Goal: Task Accomplishment & Management: Manage account settings

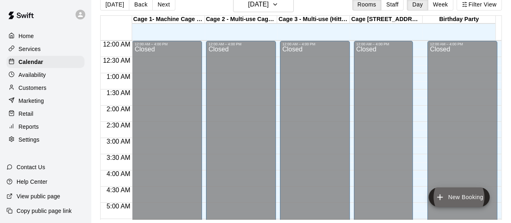
scroll to position [459, 0]
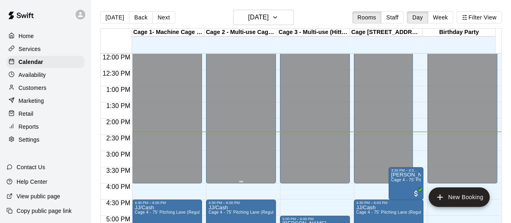
scroll to position [385, 0]
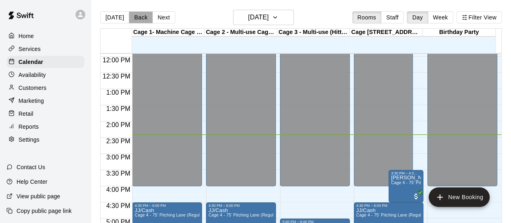
click at [143, 20] on button "Back" at bounding box center [141, 17] width 24 height 12
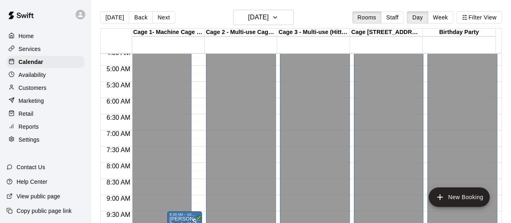
scroll to position [102, 0]
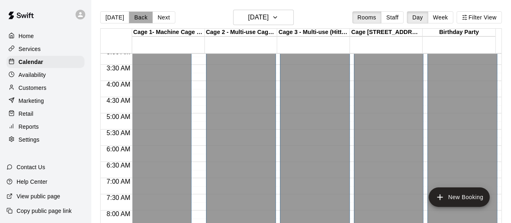
click at [135, 17] on button "Back" at bounding box center [141, 17] width 24 height 12
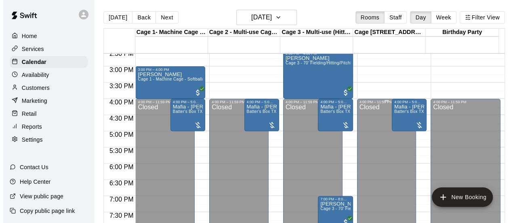
scroll to position [485, 0]
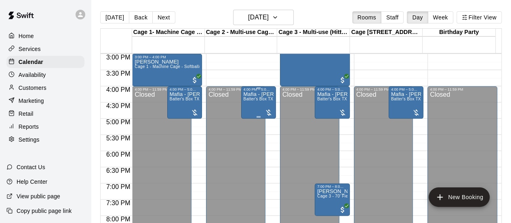
click at [261, 103] on div "Mafia - [PERSON_NAME]'s Box TX - Whole building PRIVATE" at bounding box center [259, 202] width 30 height 223
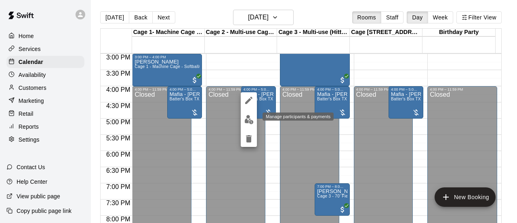
click at [245, 121] on img "edit" at bounding box center [248, 119] width 9 height 9
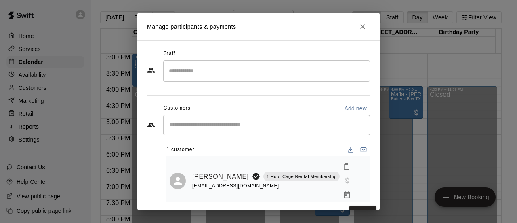
scroll to position [4, 0]
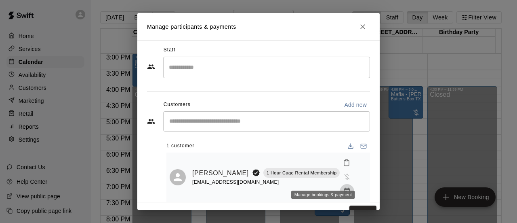
click at [343, 187] on icon "Manage bookings & payment" at bounding box center [347, 191] width 8 height 8
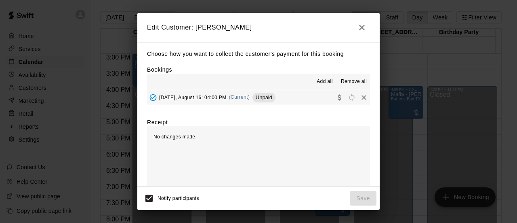
click at [299, 99] on button "[DATE], August 16: 04:00 PM (Current) Unpaid" at bounding box center [258, 97] width 223 height 15
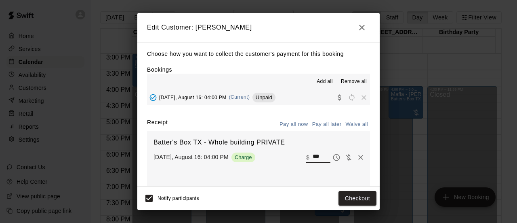
drag, startPoint x: 312, startPoint y: 157, endPoint x: 290, endPoint y: 160, distance: 22.4
click at [290, 160] on div "[DATE], August 16: 04:00 PM Charge ​ $ ***" at bounding box center [259, 157] width 210 height 12
type input "***"
click at [352, 199] on button "Checkout" at bounding box center [358, 198] width 38 height 15
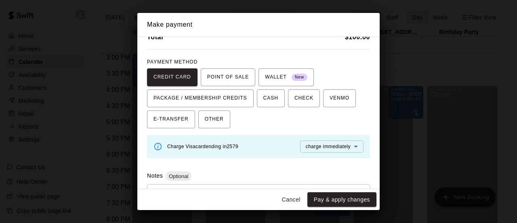
scroll to position [78, 0]
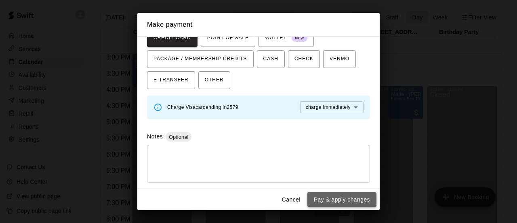
click at [341, 198] on button "Pay & apply changes" at bounding box center [341, 199] width 69 height 15
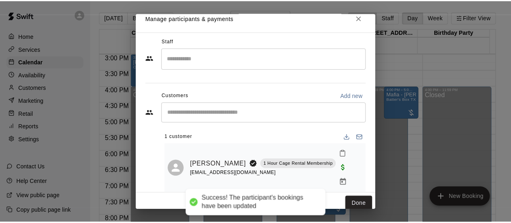
scroll to position [13, 0]
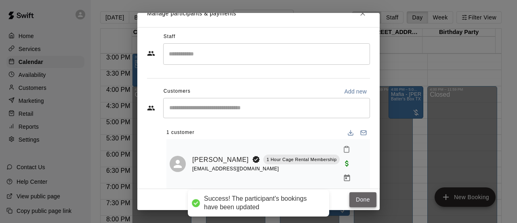
click at [356, 197] on button "Done" at bounding box center [362, 199] width 27 height 15
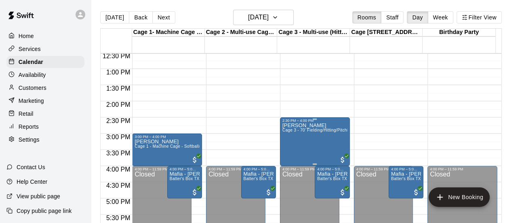
scroll to position [395, 0]
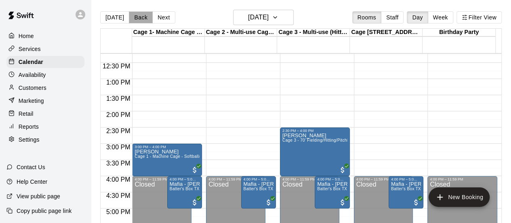
click at [138, 18] on button "Back" at bounding box center [141, 17] width 24 height 12
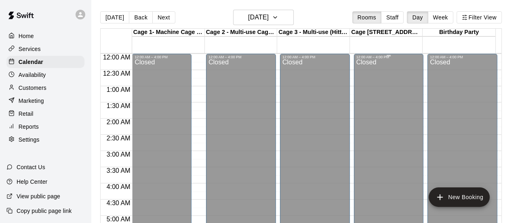
scroll to position [162, 0]
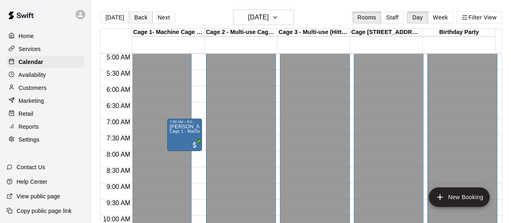
click at [136, 16] on button "Back" at bounding box center [141, 17] width 24 height 12
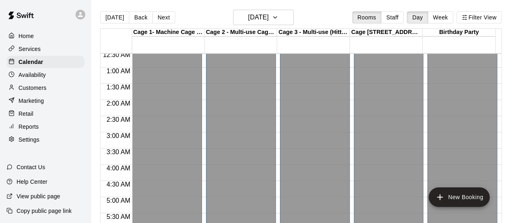
scroll to position [0, 0]
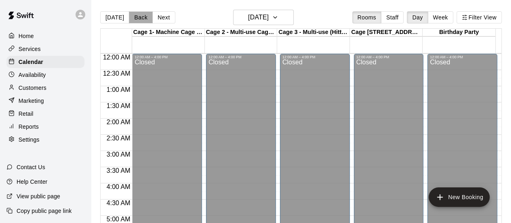
click at [135, 16] on button "Back" at bounding box center [141, 17] width 24 height 12
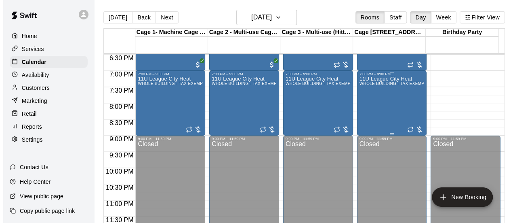
scroll to position [597, 0]
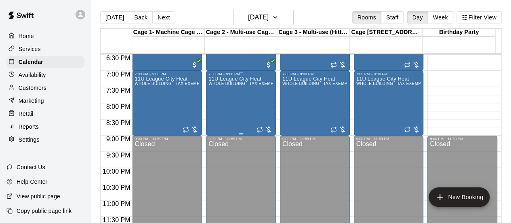
click at [236, 112] on div "11U League City Heat WHOLE BUILDING - TAX EXEMPT FOR LEAGUE CITY HEAT" at bounding box center [240, 187] width 65 height 223
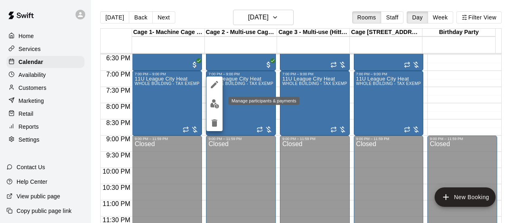
click at [214, 105] on img "edit" at bounding box center [214, 103] width 9 height 9
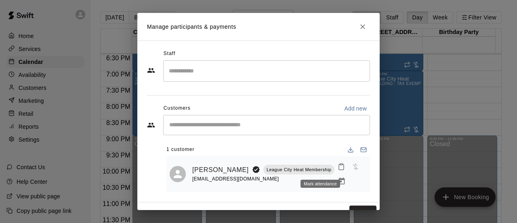
scroll to position [4, 0]
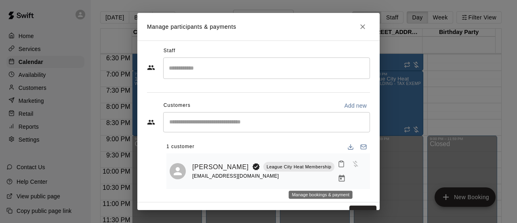
click at [338, 177] on icon "Manage bookings & payment" at bounding box center [342, 178] width 8 height 8
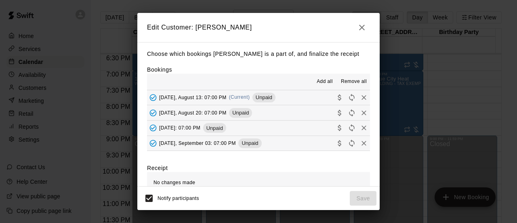
click at [302, 98] on button "[DATE], August 13: 07:00 PM (Current) Unpaid" at bounding box center [258, 97] width 223 height 15
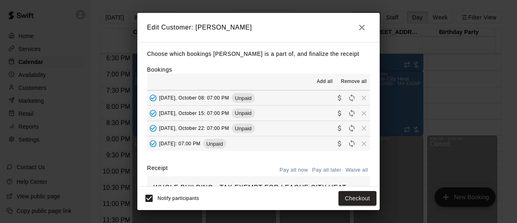
scroll to position [81, 0]
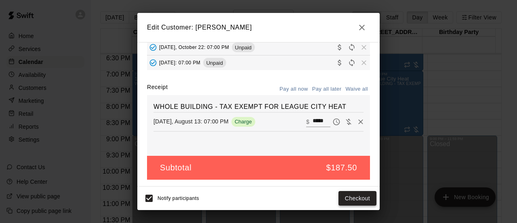
click at [357, 197] on button "Checkout" at bounding box center [358, 198] width 38 height 15
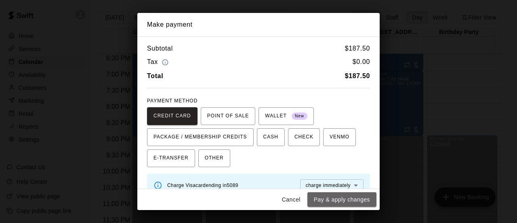
click at [357, 197] on button "Pay & apply changes" at bounding box center [341, 199] width 69 height 15
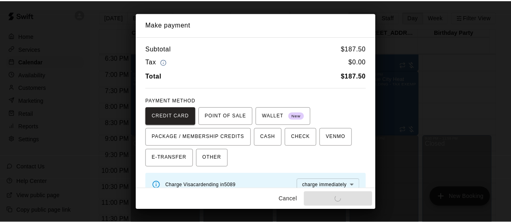
scroll to position [53, 0]
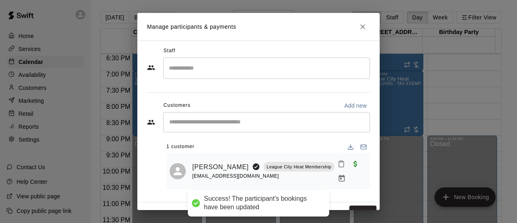
click at [360, 205] on button "Done" at bounding box center [362, 212] width 27 height 15
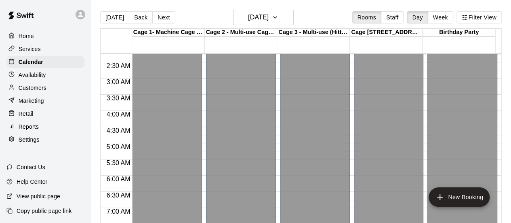
scroll to position [72, 0]
click at [135, 21] on button "Back" at bounding box center [141, 17] width 24 height 12
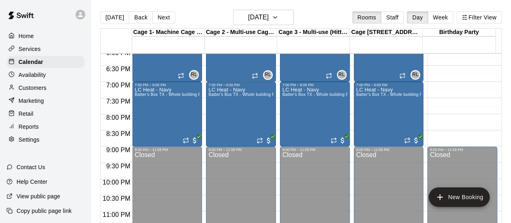
scroll to position [597, 0]
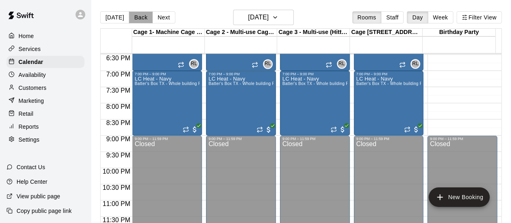
click at [134, 19] on button "Back" at bounding box center [141, 17] width 24 height 12
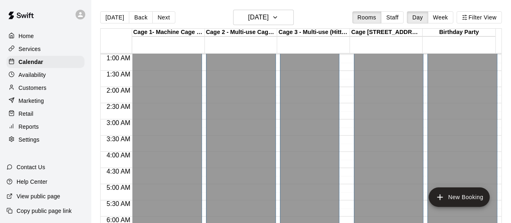
scroll to position [0, 0]
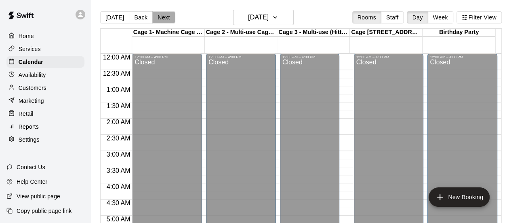
click at [167, 17] on button "Next" at bounding box center [163, 17] width 23 height 12
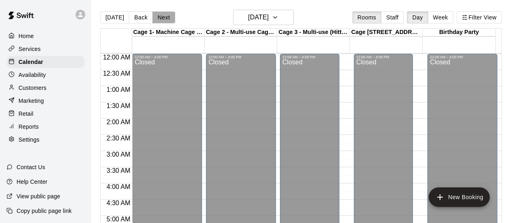
click at [167, 17] on button "Next" at bounding box center [163, 17] width 23 height 12
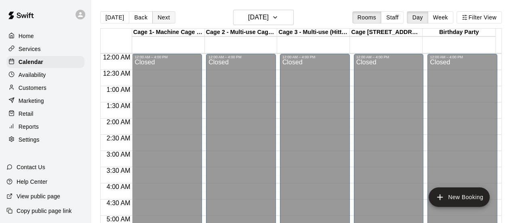
click at [157, 18] on button "Next" at bounding box center [163, 17] width 23 height 12
click at [114, 17] on button "[DATE]" at bounding box center [114, 17] width 29 height 12
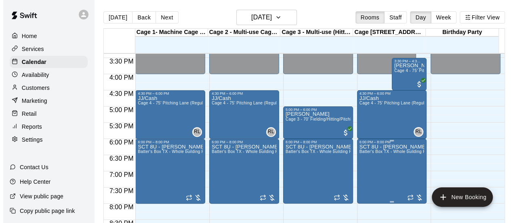
scroll to position [485, 0]
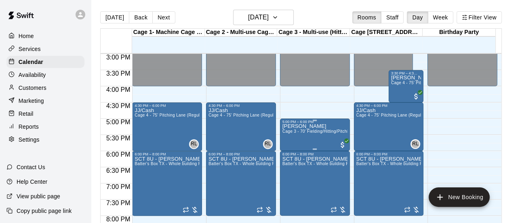
click at [318, 132] on span "Cage 3 - 70' Fielding/Hitting/Pitching cage (Regular Hours)" at bounding box center [338, 131] width 113 height 4
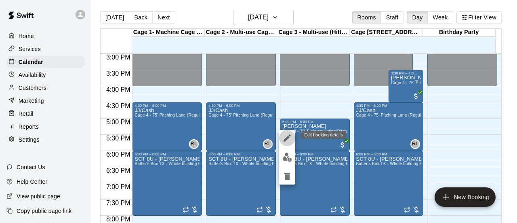
click at [286, 139] on icon "edit" at bounding box center [287, 137] width 7 height 7
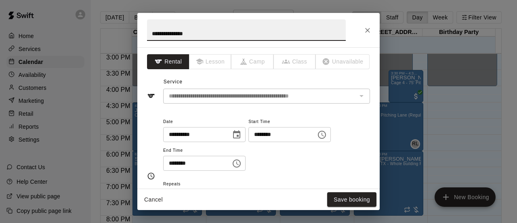
click at [274, 135] on input "********" at bounding box center [279, 134] width 62 height 15
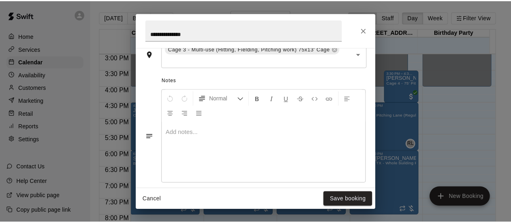
scroll to position [283, 0]
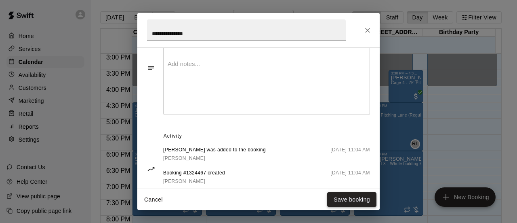
type input "********"
click at [343, 198] on button "Save booking" at bounding box center [351, 199] width 49 height 15
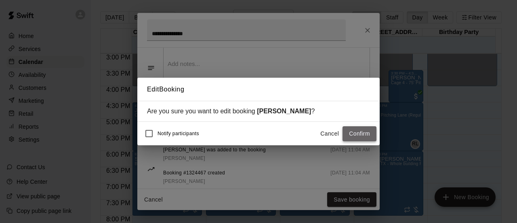
click at [356, 135] on button "Confirm" at bounding box center [360, 133] width 34 height 15
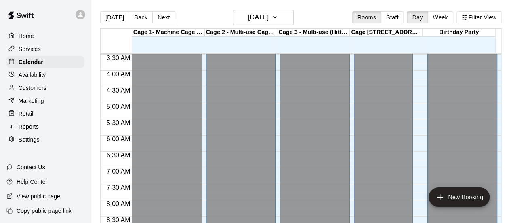
scroll to position [0, 0]
